Goal: Information Seeking & Learning: Learn about a topic

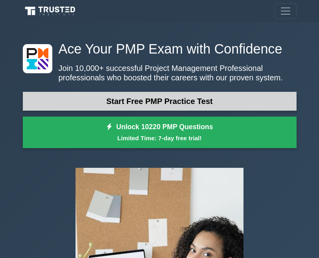
click at [130, 102] on link "Start Free PMP Practice Test" at bounding box center [160, 101] width 274 height 19
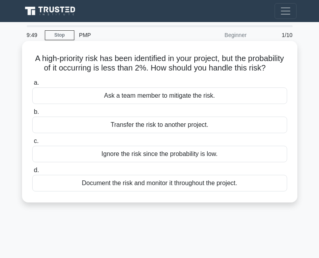
click at [129, 191] on div "Document the risk and monitor it throughout the project." at bounding box center [159, 183] width 255 height 17
click at [32, 173] on input "d. Document the risk and monitor it throughout the project." at bounding box center [32, 170] width 0 height 5
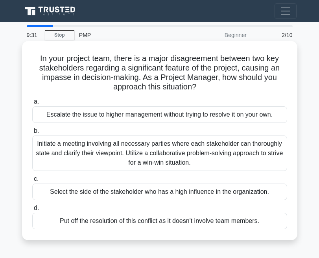
click at [153, 157] on div "Initiate a meeting involving all necessary parties where each stakeholder can t…" at bounding box center [159, 152] width 255 height 35
click at [32, 133] on input "b. Initiate a meeting involving all necessary parties where each stakeholder ca…" at bounding box center [32, 130] width 0 height 5
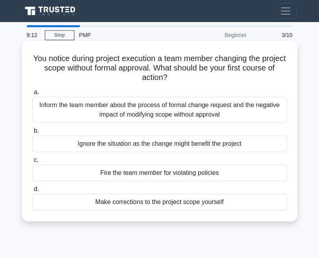
click at [162, 110] on div "Inform the team member about the process of formal change request and the negat…" at bounding box center [159, 110] width 255 height 26
click at [32, 95] on input "a. Inform the team member about the process of formal change request and the ne…" at bounding box center [32, 92] width 0 height 5
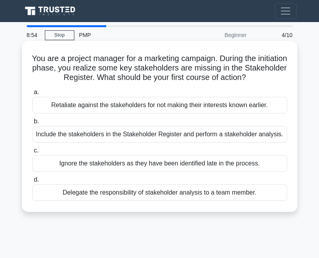
click at [111, 136] on div "Include the stakeholders in the Stakeholder Register and perform a stakeholder …" at bounding box center [159, 134] width 255 height 17
click at [32, 124] on input "b. Include the stakeholders in the Stakeholder Register and perform a stakehold…" at bounding box center [32, 121] width 0 height 5
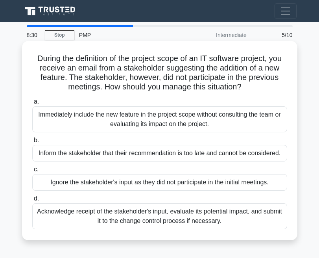
click at [126, 212] on div "Acknowledge receipt of the stakeholder's input, evaluate its potential impact, …" at bounding box center [159, 216] width 255 height 26
click at [32, 201] on input "d. Acknowledge receipt of the stakeholder's input, evaluate its potential impac…" at bounding box center [32, 198] width 0 height 5
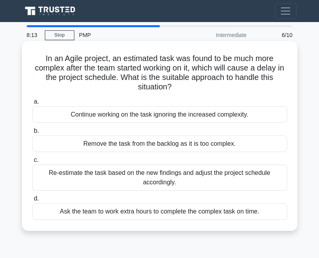
scroll to position [39, 0]
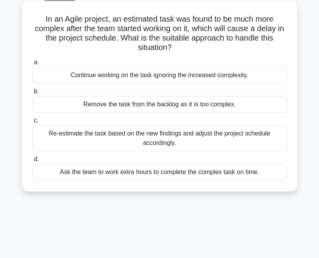
click at [111, 135] on div "Re-estimate the task based on the new findings and adjust the project schedule …" at bounding box center [159, 138] width 255 height 26
click at [32, 123] on input "c. Re-estimate the task based on the new findings and adjust the project schedu…" at bounding box center [32, 120] width 0 height 5
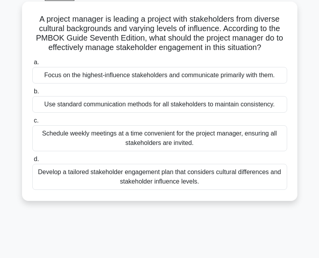
click at [81, 105] on div "Use standard communication methods for all stakeholders to maintain consistency." at bounding box center [159, 104] width 255 height 17
click at [32, 94] on input "b. Use standard communication methods for all stakeholders to maintain consiste…" at bounding box center [32, 91] width 0 height 5
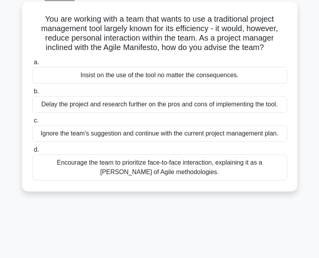
click at [95, 165] on div "Encourage the team to prioritize face-to-face interaction, explaining it as a t…" at bounding box center [159, 167] width 255 height 26
click at [32, 152] on input "d. Encourage the team to prioritize face-to-face interaction, explaining it as …" at bounding box center [32, 149] width 0 height 5
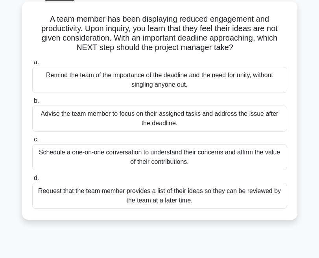
click at [156, 156] on div "Schedule a one-on-one conversation to understand their concerns and affirm the …" at bounding box center [159, 157] width 255 height 26
click at [32, 142] on input "c. Schedule a one-on-one conversation to understand their concerns and affirm t…" at bounding box center [32, 139] width 0 height 5
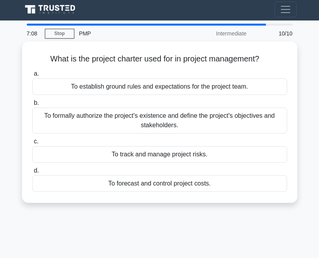
scroll to position [0, 0]
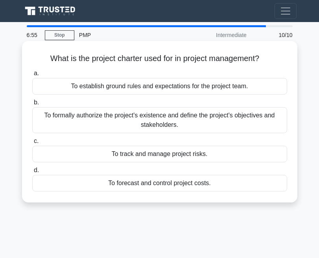
click at [121, 89] on div "To establish ground rules and expectations for the project team." at bounding box center [159, 86] width 255 height 17
click at [32, 76] on input "a. To establish ground rules and expectations for the project team." at bounding box center [32, 73] width 0 height 5
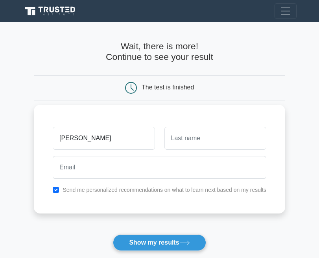
type input "robert"
click at [181, 140] on input "text" at bounding box center [216, 138] width 102 height 23
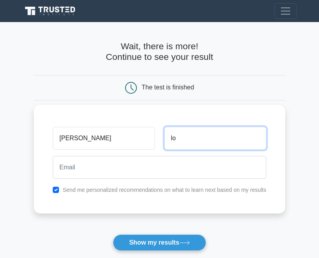
type input "lo"
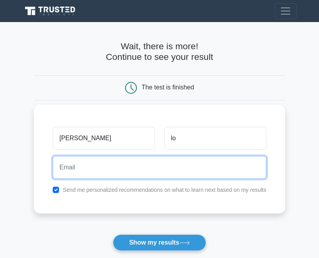
click at [111, 165] on input "email" at bounding box center [160, 167] width 214 height 23
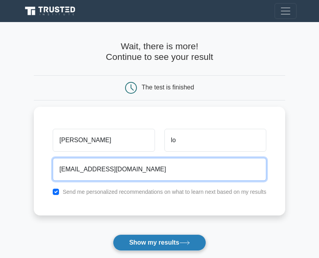
type input "rslnyc81@gmail.com"
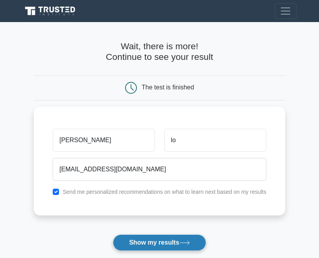
click at [153, 243] on button "Show my results" at bounding box center [159, 242] width 93 height 17
